Goal: Transaction & Acquisition: Book appointment/travel/reservation

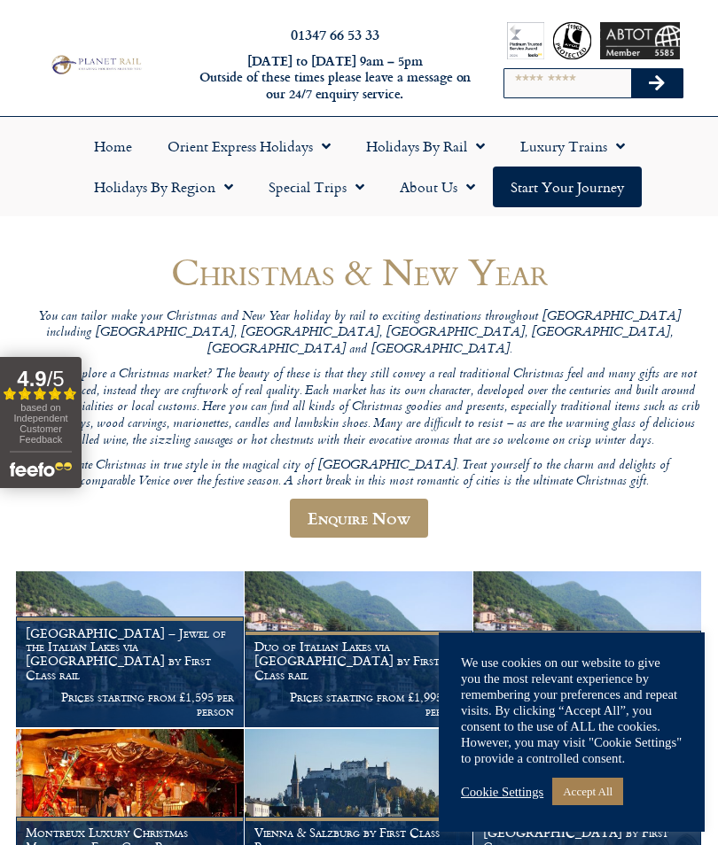
click at [408, 499] on link "Enquire Now" at bounding box center [359, 518] width 138 height 39
click at [611, 793] on link "Accept All" at bounding box center [587, 791] width 71 height 27
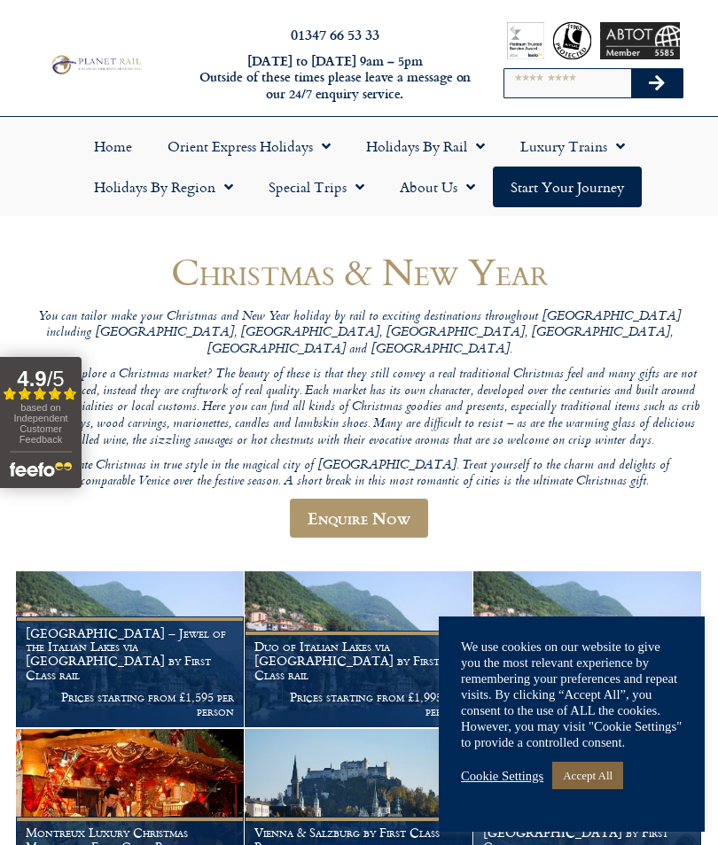
click at [599, 786] on link "Accept All" at bounding box center [587, 775] width 71 height 27
click at [596, 183] on link "Start your Journey" at bounding box center [567, 187] width 149 height 41
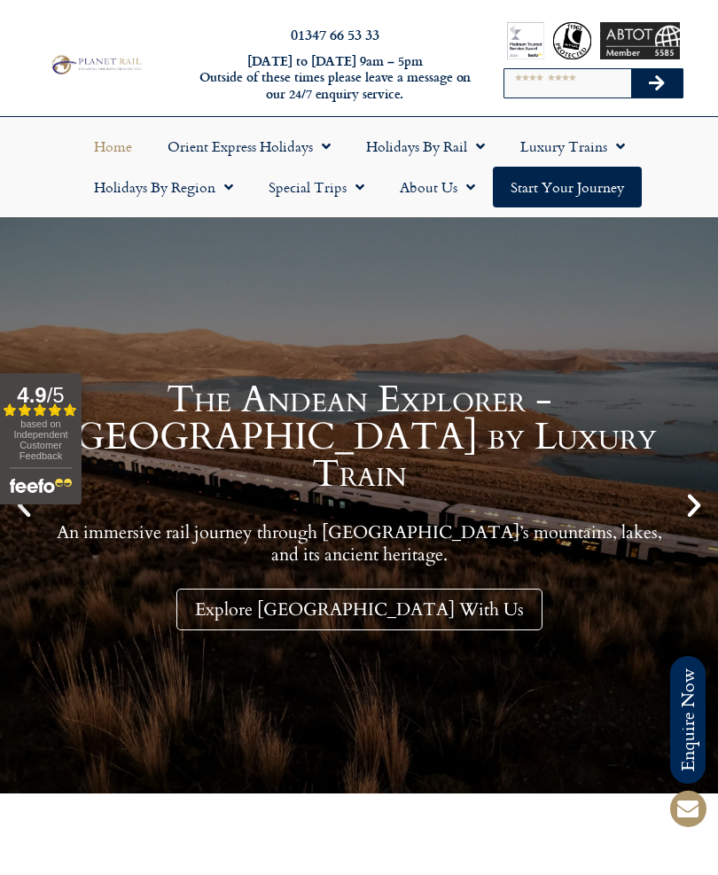
click at [226, 190] on span "Menu" at bounding box center [224, 187] width 18 height 32
